Goal: Task Accomplishment & Management: Use online tool/utility

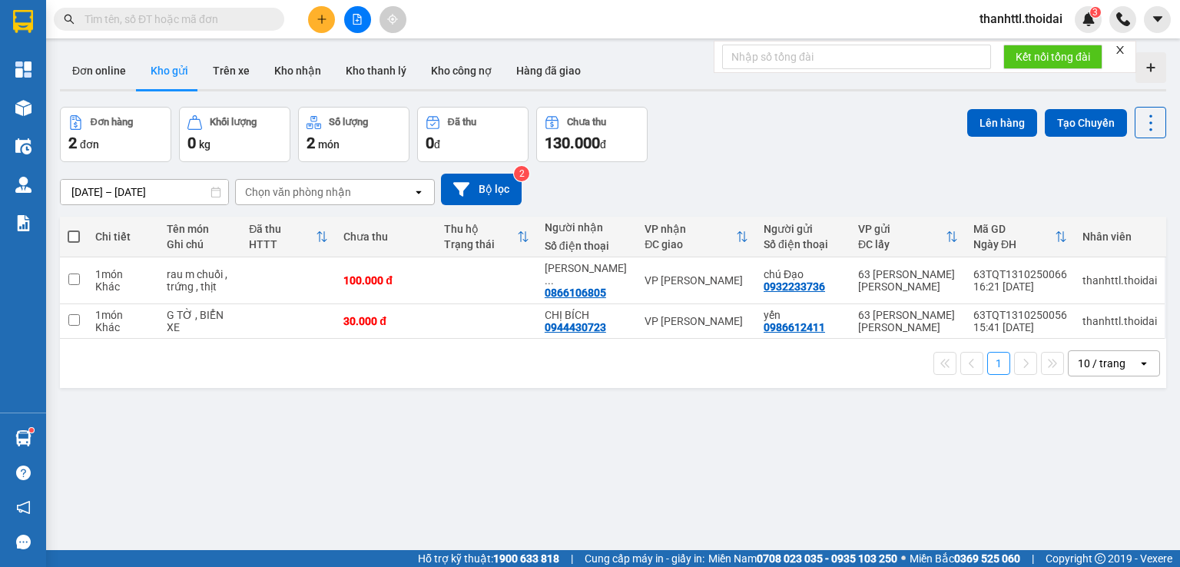
click at [80, 232] on th at bounding box center [74, 237] width 28 height 41
click at [74, 235] on span at bounding box center [74, 236] width 12 height 12
click at [74, 229] on input "checkbox" at bounding box center [74, 229] width 0 height 0
checkbox input "true"
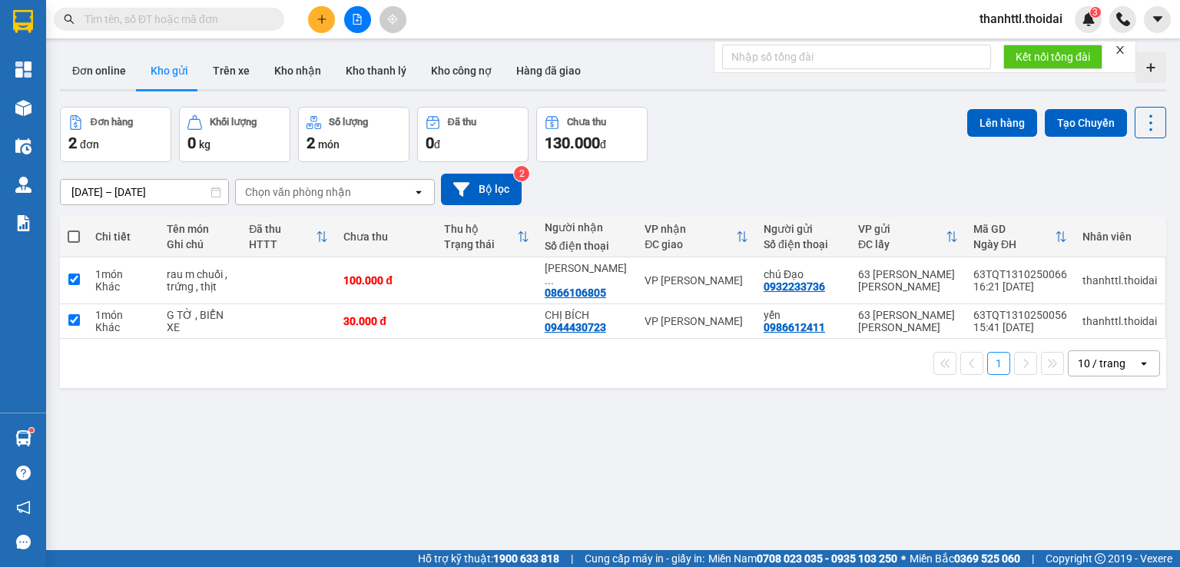
checkbox input "true"
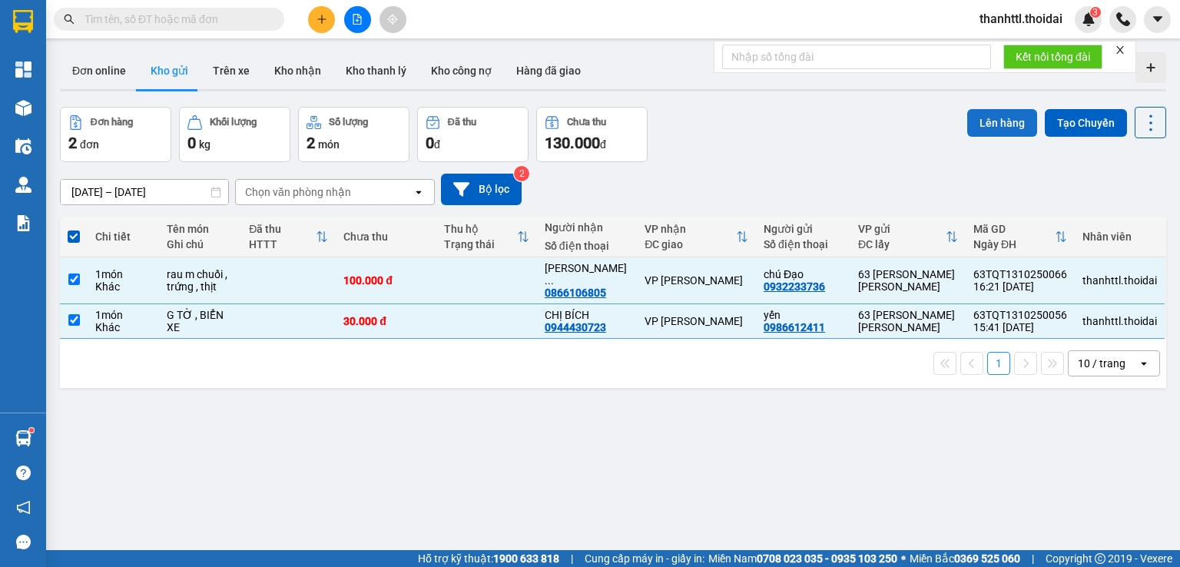
click at [1005, 119] on button "Lên hàng" at bounding box center [1002, 123] width 70 height 28
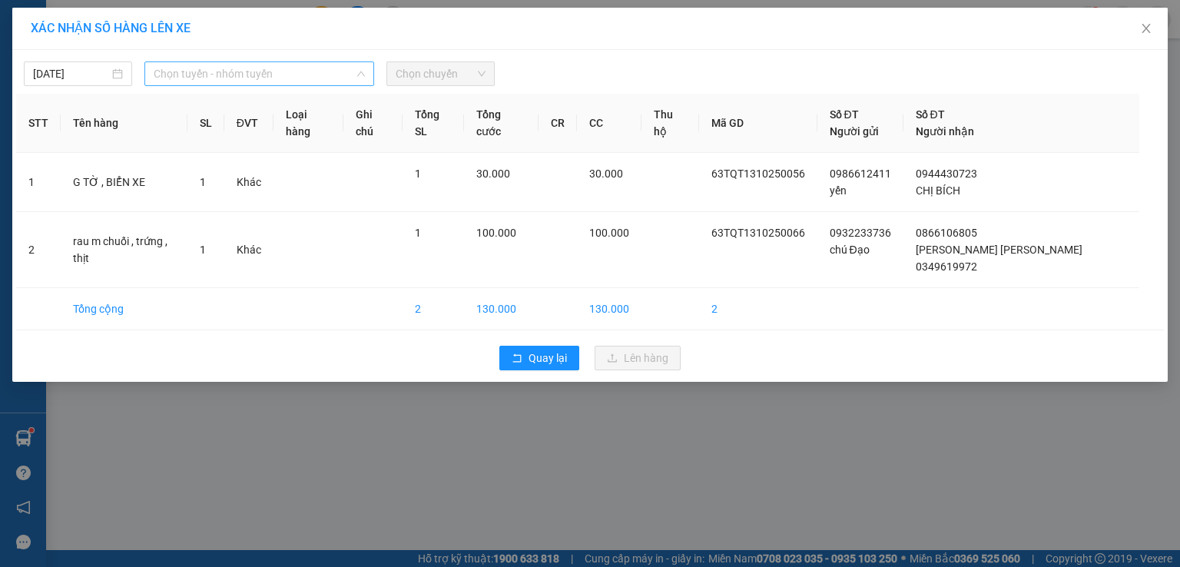
click at [219, 79] on span "Chọn tuyến - nhóm tuyến" at bounding box center [259, 73] width 211 height 23
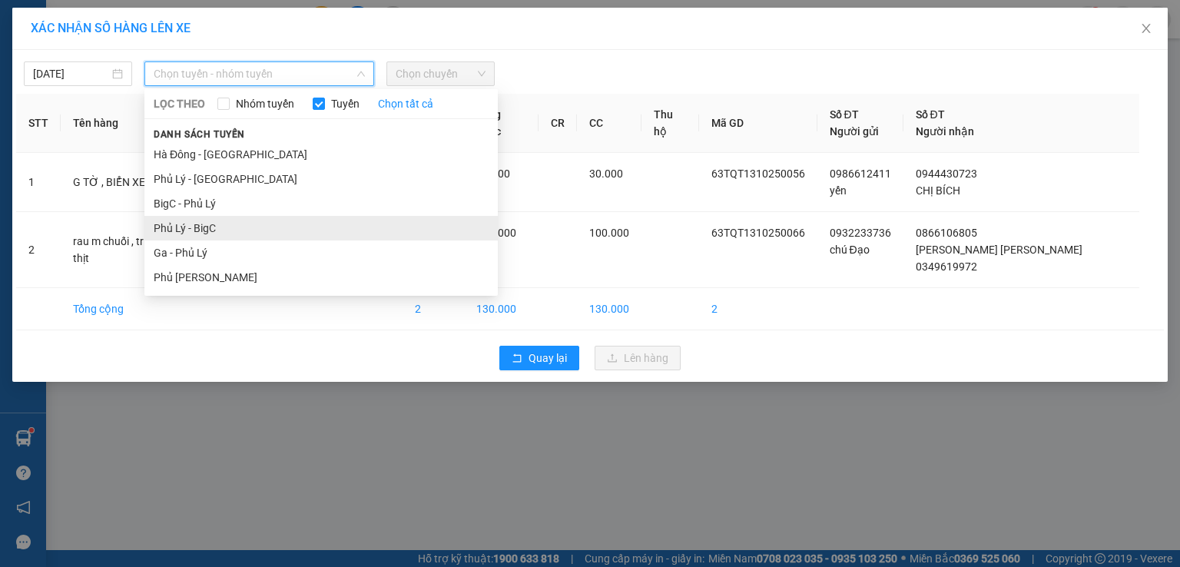
click at [208, 227] on li "Phủ Lý - BigC" at bounding box center [320, 228] width 353 height 25
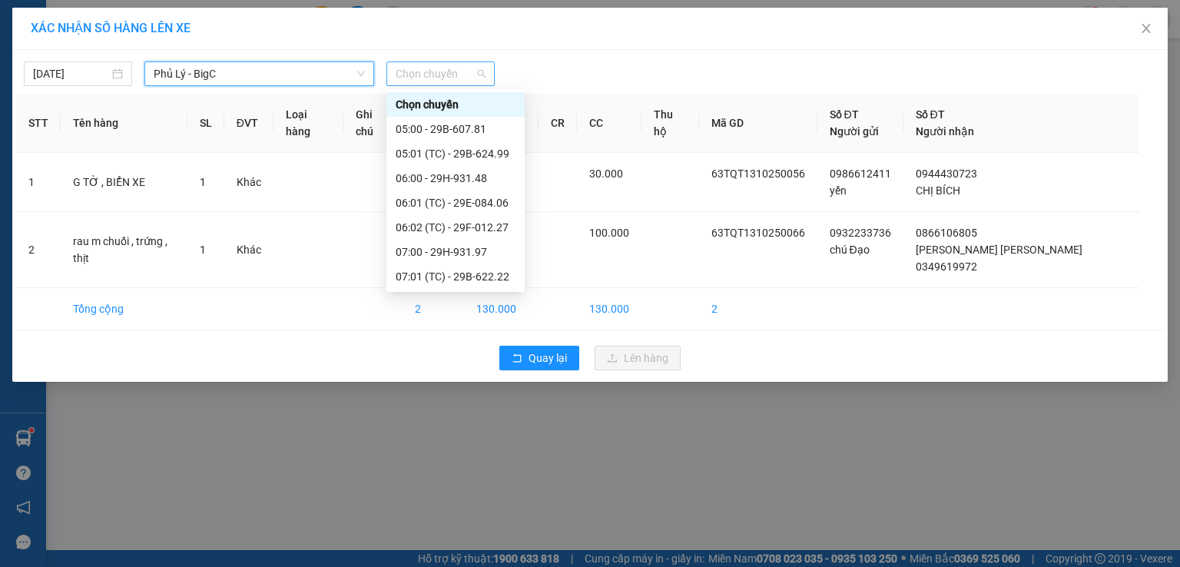
click at [427, 73] on span "Chọn chuyến" at bounding box center [441, 73] width 90 height 23
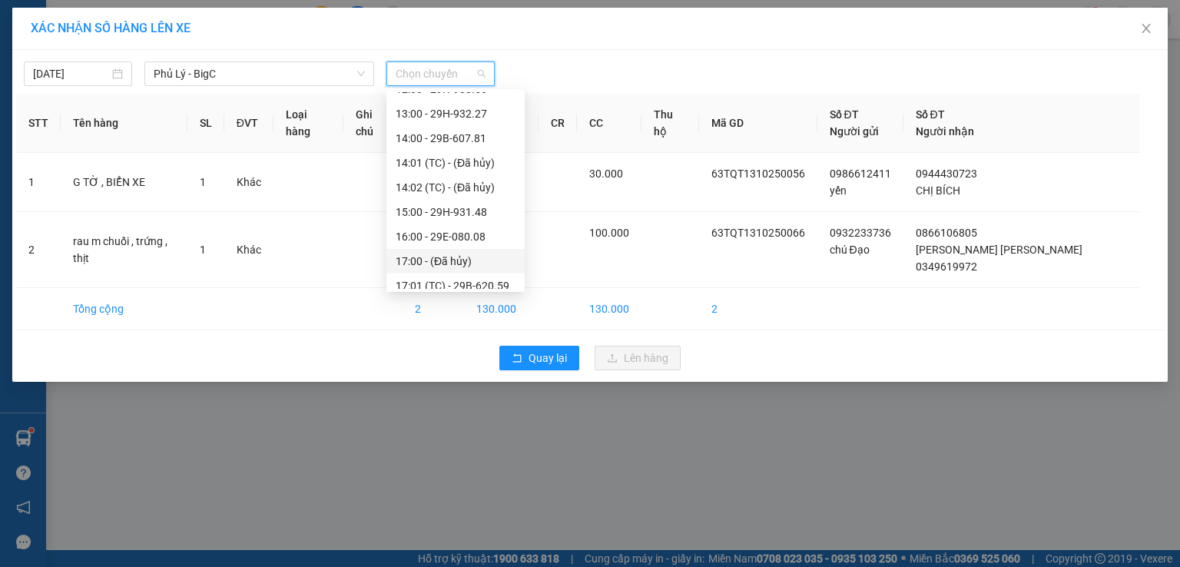
scroll to position [461, 0]
click at [432, 206] on div "17:01 (TC) - 29B-620.59" at bounding box center [456, 209] width 120 height 17
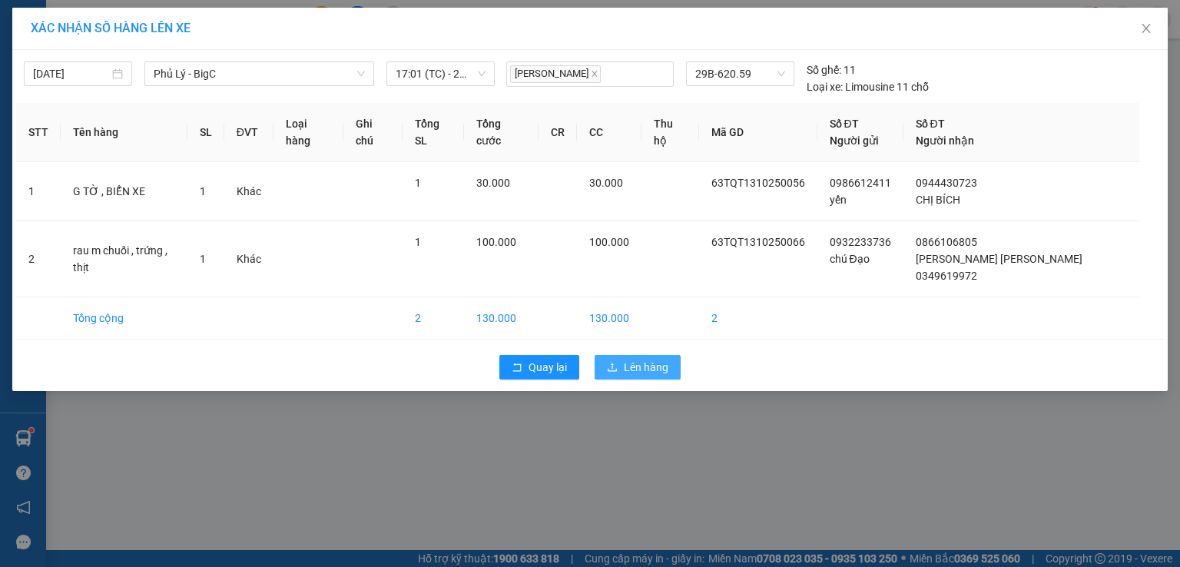
click at [634, 359] on span "Lên hàng" at bounding box center [646, 367] width 45 height 17
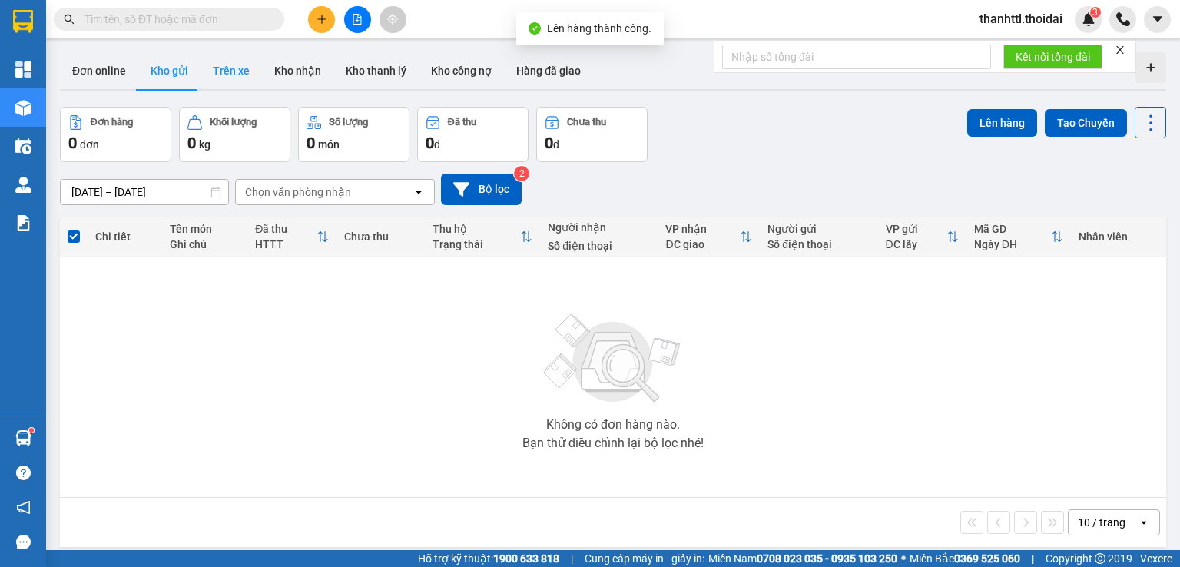
click at [224, 72] on button "Trên xe" at bounding box center [231, 70] width 61 height 37
